Goal: Consume media (video, audio)

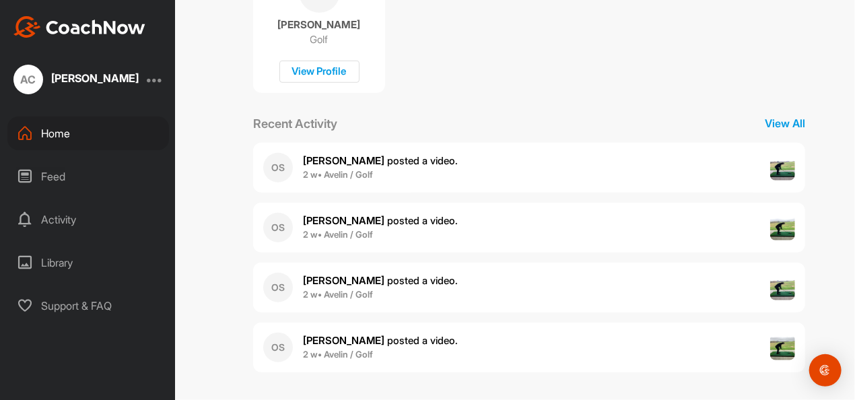
scroll to position [108, 0]
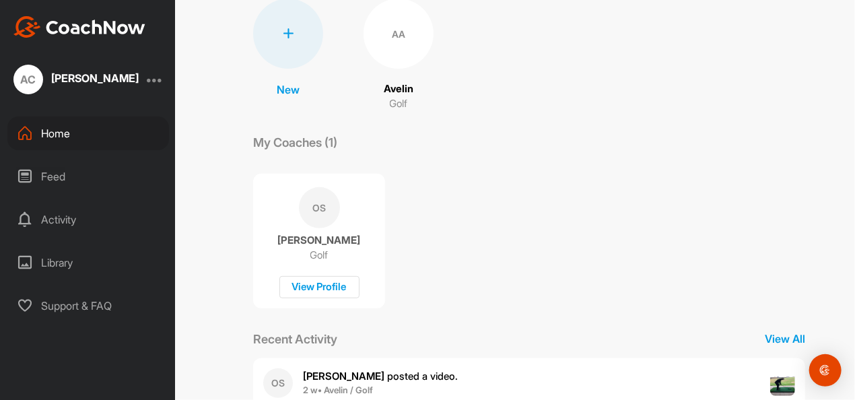
click at [71, 174] on div "Feed" at bounding box center [88, 177] width 162 height 34
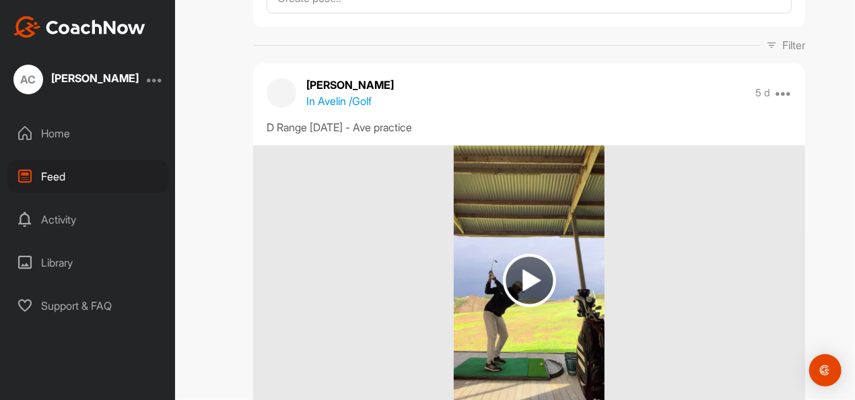
scroll to position [215, 0]
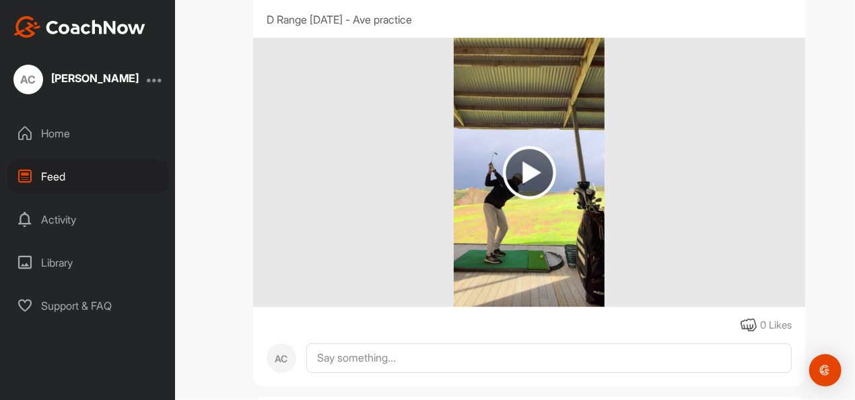
click at [525, 184] on img at bounding box center [529, 172] width 53 height 53
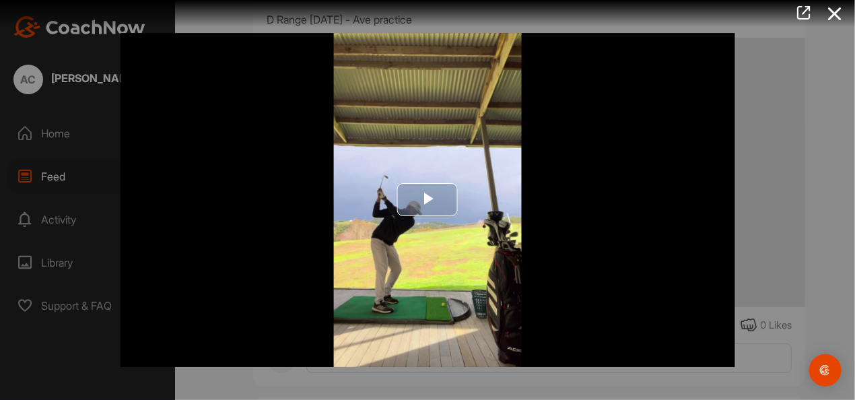
click at [427, 200] on span "Video Player" at bounding box center [427, 200] width 0 height 0
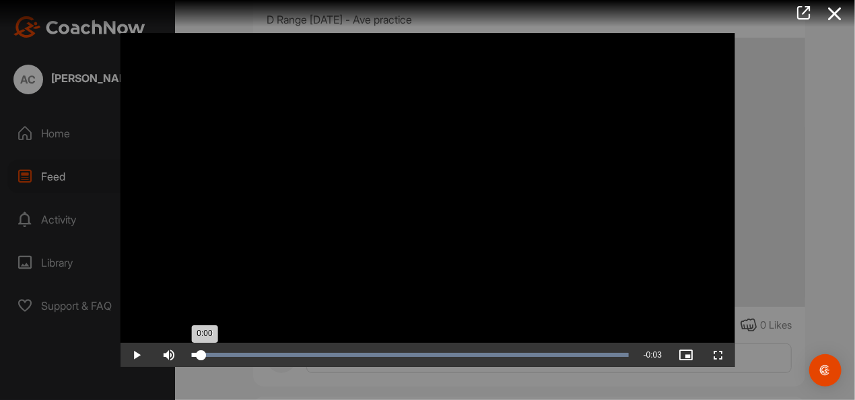
drag, startPoint x: 323, startPoint y: 353, endPoint x: 195, endPoint y: 358, distance: 128.7
click at [200, 357] on div "Loaded : 100.00% 0:00 0:00" at bounding box center [410, 355] width 437 height 4
click at [139, 355] on span "Video Player" at bounding box center [136, 355] width 32 height 0
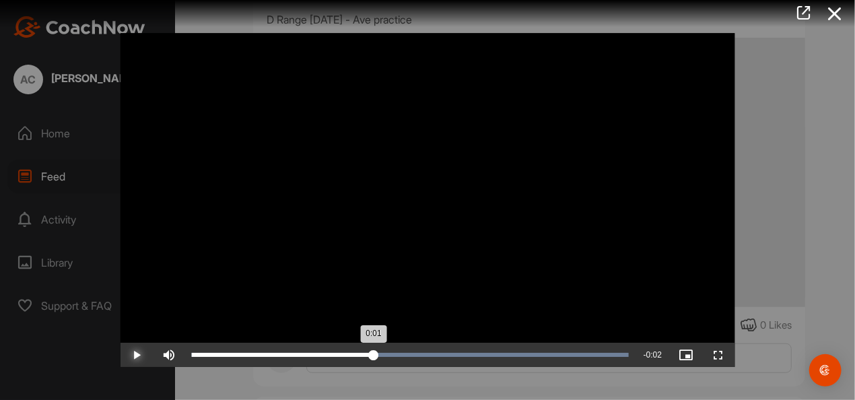
drag, startPoint x: 275, startPoint y: 354, endPoint x: 373, endPoint y: 355, distance: 98.3
click at [373, 355] on div "Loaded : 100.00% 0:01 0:01" at bounding box center [410, 355] width 437 height 4
drag, startPoint x: 377, startPoint y: 355, endPoint x: 368, endPoint y: 354, distance: 8.9
click at [361, 354] on div "0:01" at bounding box center [276, 355] width 169 height 4
